Goal: Task Accomplishment & Management: Use online tool/utility

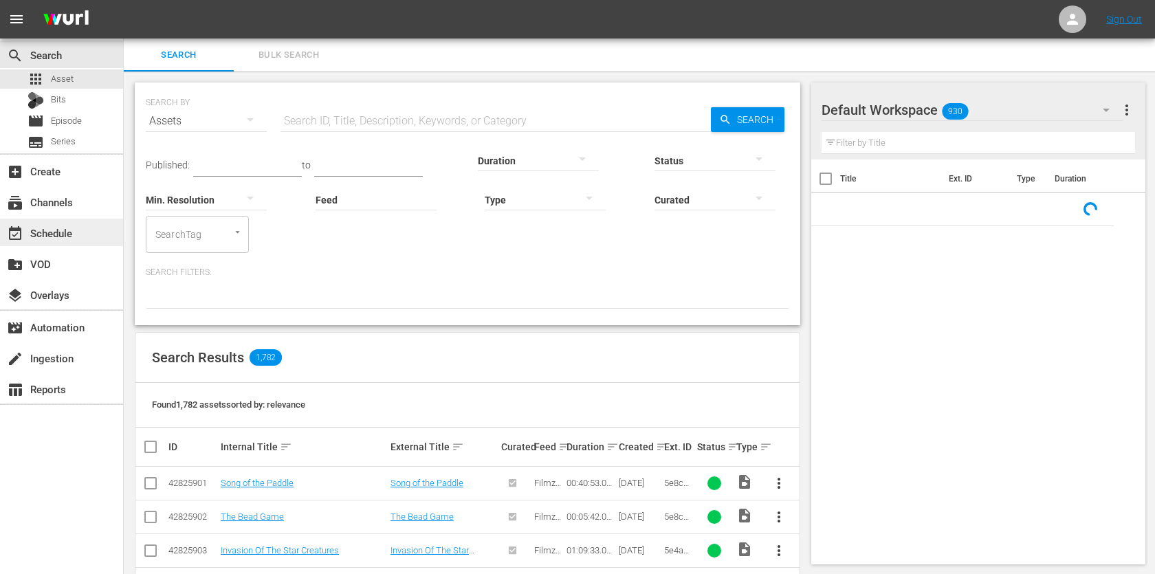
click at [41, 234] on div "event_available Schedule" at bounding box center [38, 231] width 77 height 12
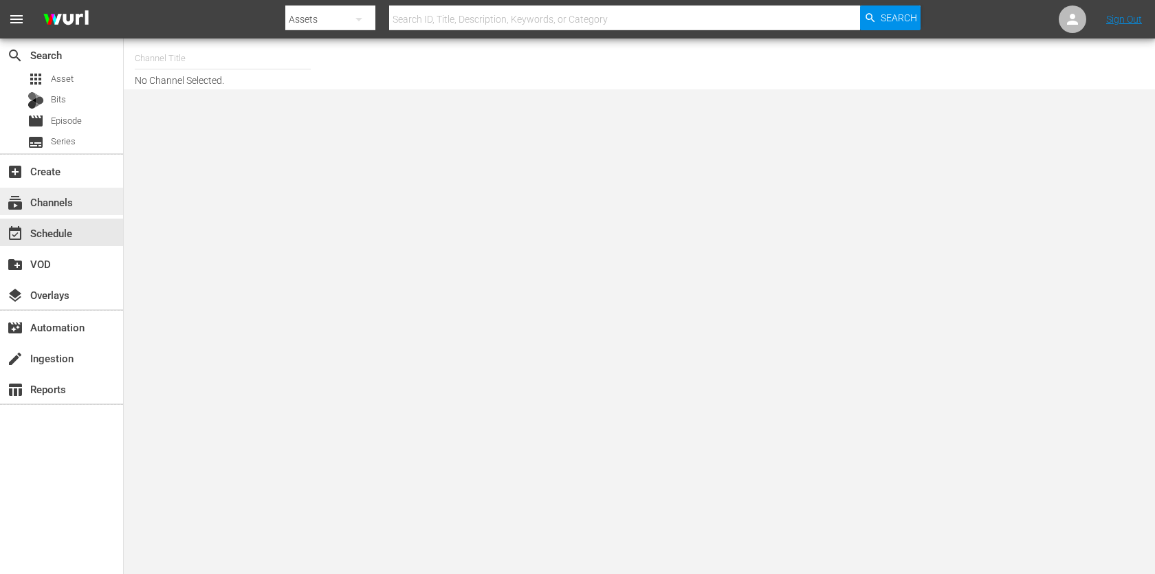
click at [30, 192] on div "subscriptions Channels" at bounding box center [61, 202] width 123 height 28
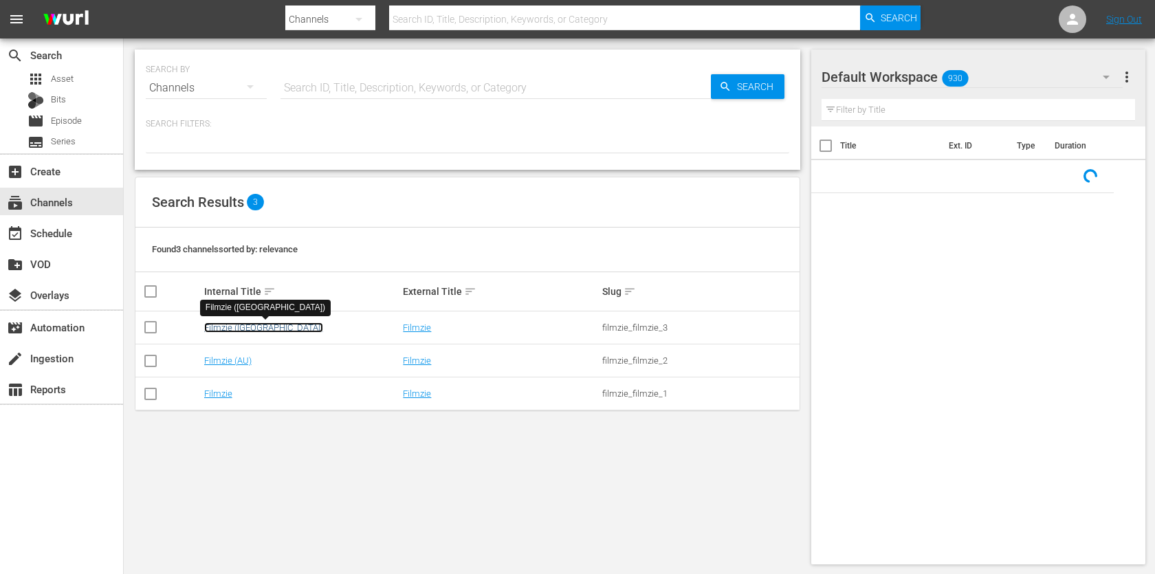
click at [248, 327] on link "Filmzie ([GEOGRAPHIC_DATA])" at bounding box center [263, 327] width 119 height 10
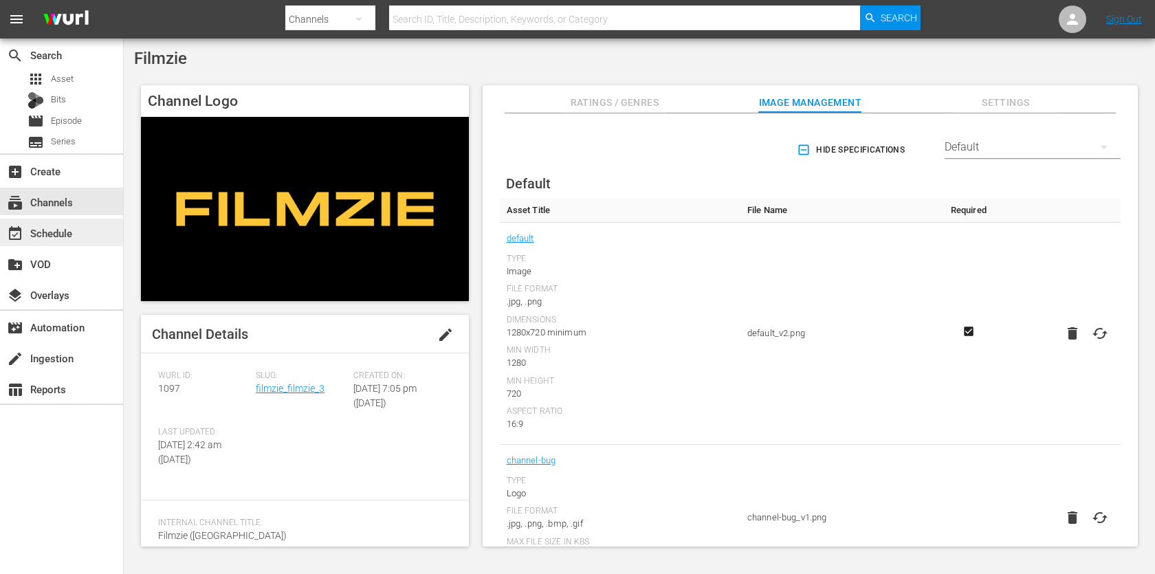
click at [71, 232] on div "event_available Schedule" at bounding box center [38, 231] width 77 height 12
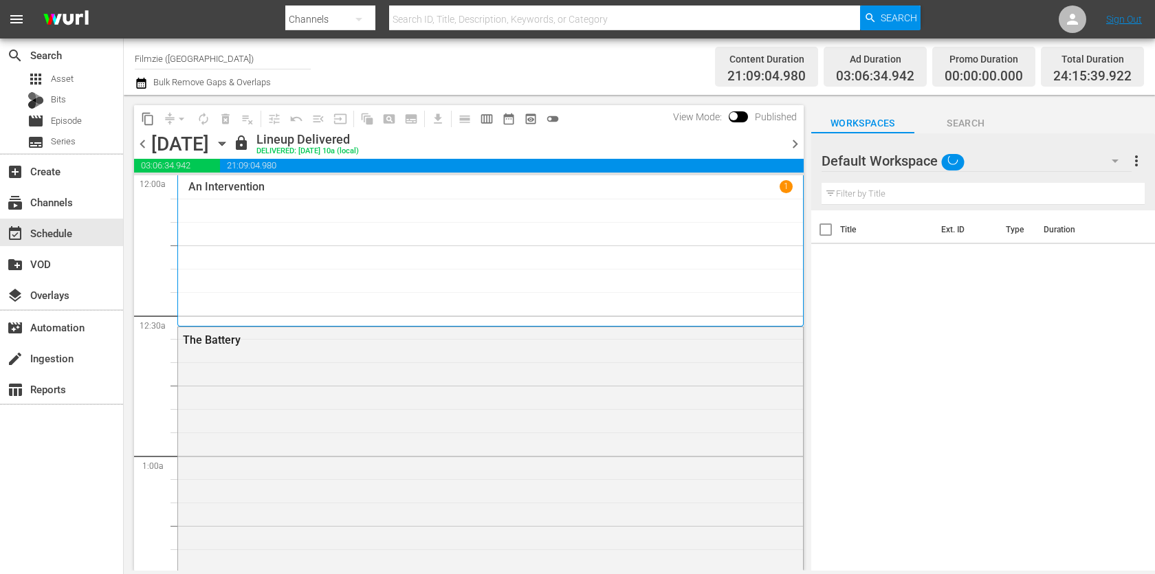
click at [142, 81] on icon "button" at bounding box center [141, 83] width 10 height 11
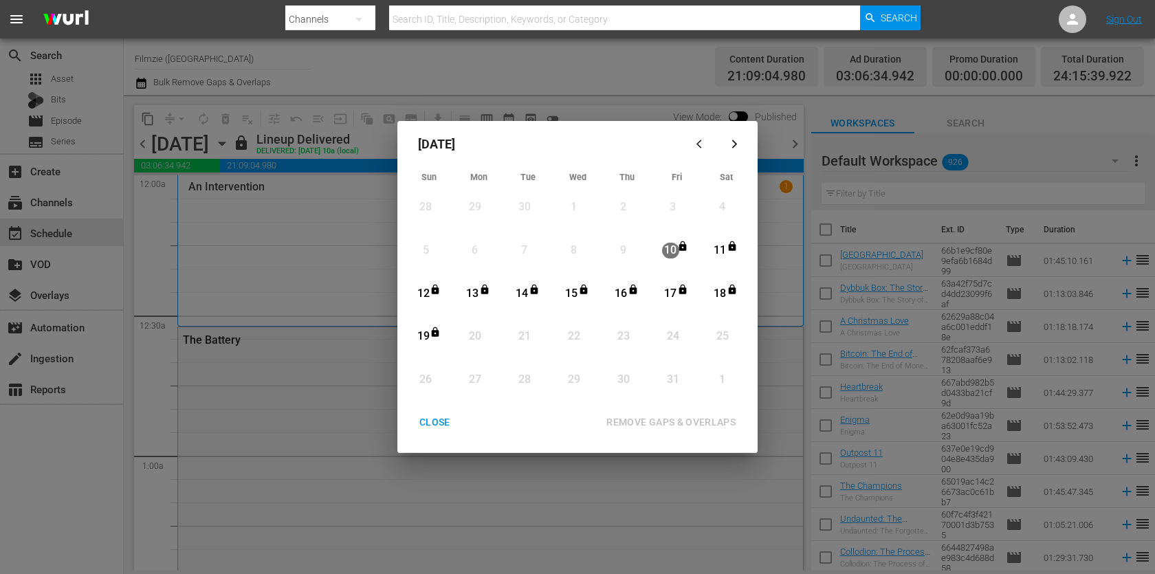
click at [445, 416] on div "CLOSE" at bounding box center [434, 422] width 53 height 17
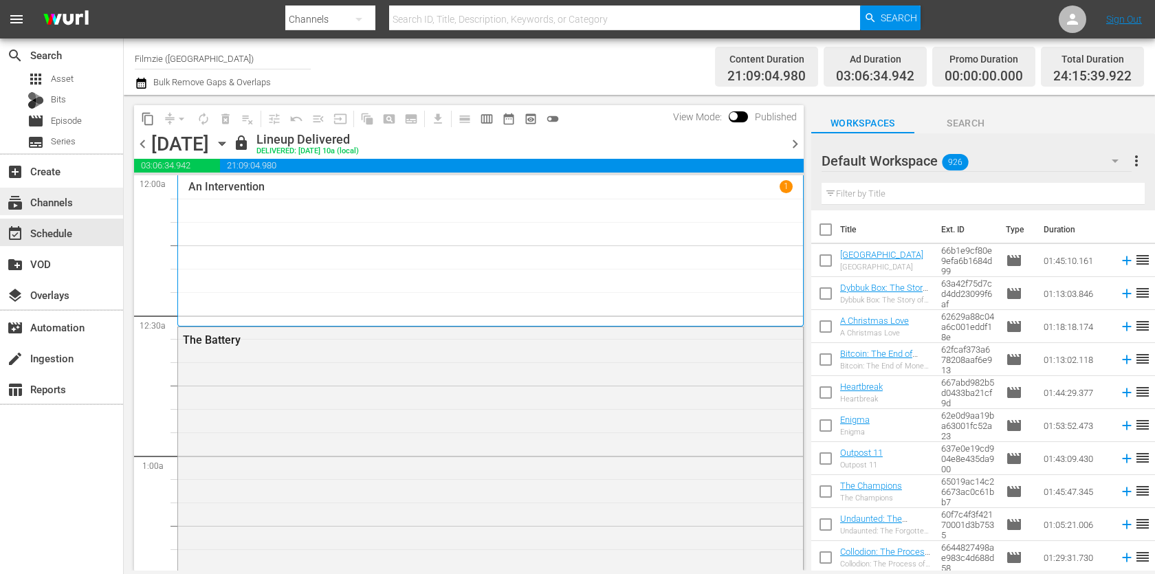
click at [87, 202] on div "subscriptions Channels" at bounding box center [61, 202] width 123 height 28
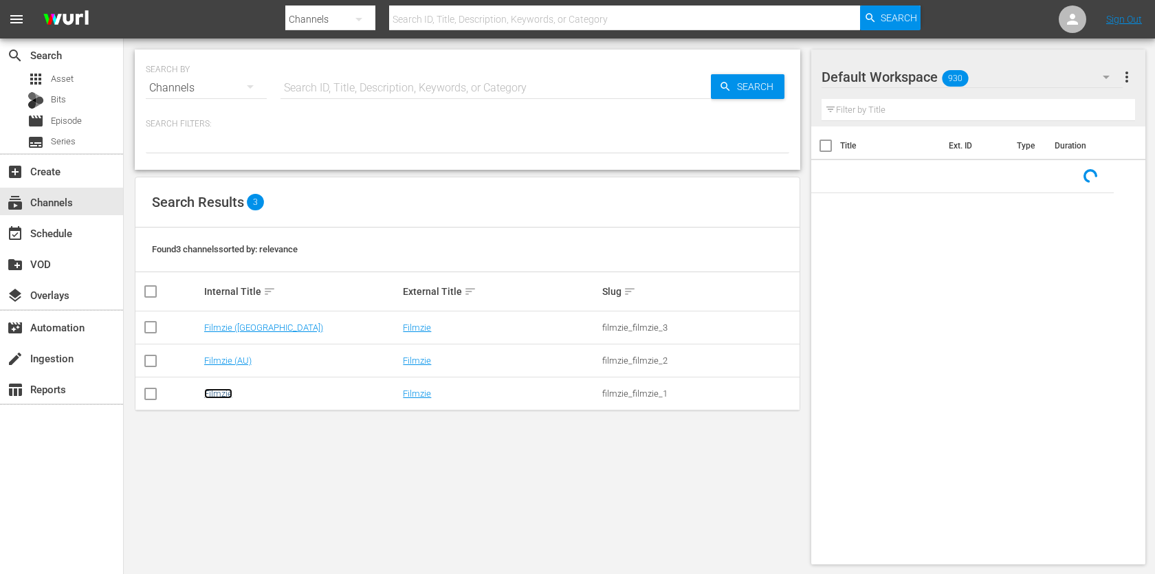
click at [219, 397] on link "Filmzie" at bounding box center [218, 393] width 28 height 10
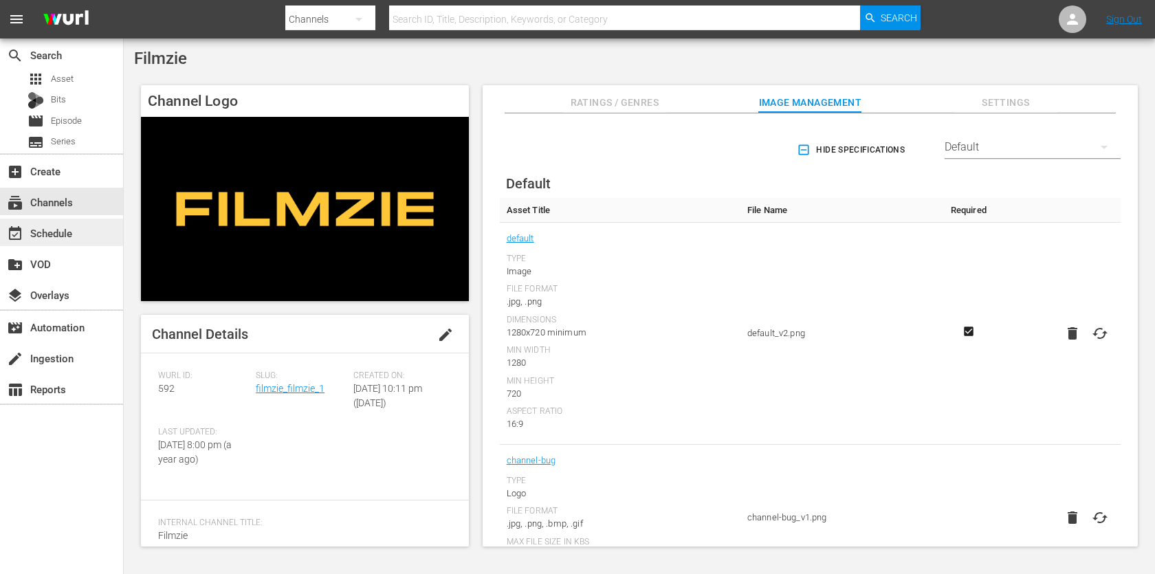
click at [67, 228] on div "event_available Schedule" at bounding box center [38, 231] width 77 height 12
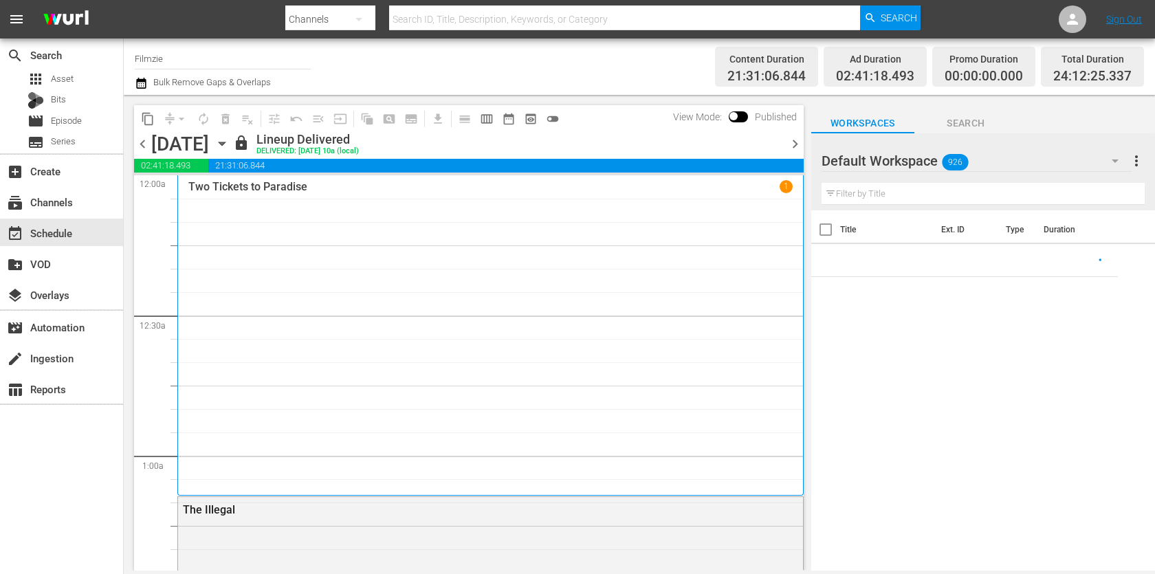
click at [142, 89] on icon "button" at bounding box center [141, 83] width 13 height 17
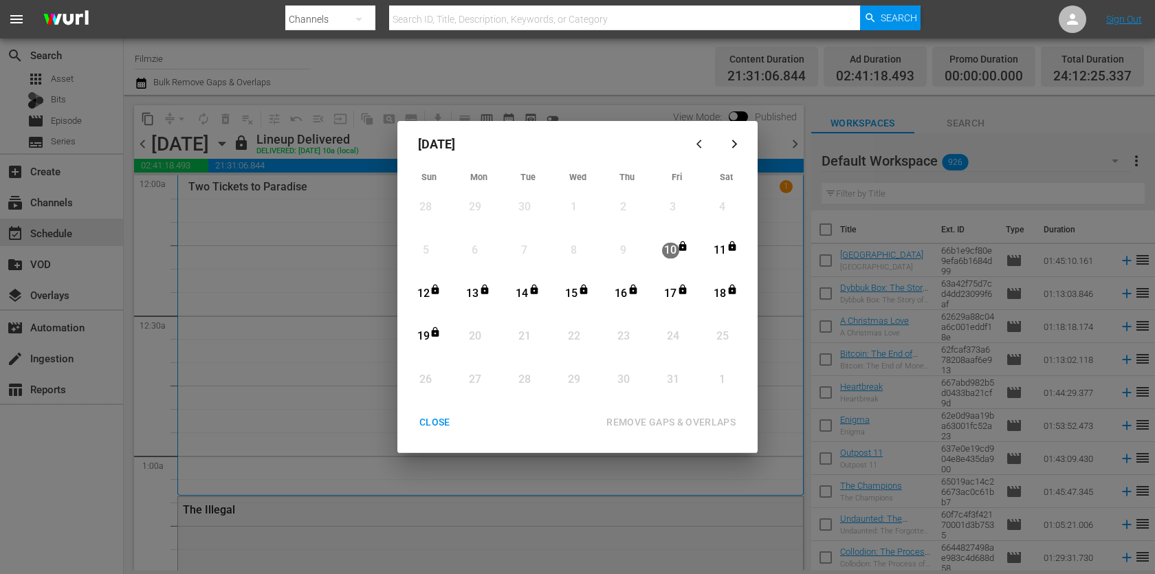
click at [444, 422] on div "CLOSE" at bounding box center [434, 422] width 53 height 17
